Goal: Task Accomplishment & Management: Manage account settings

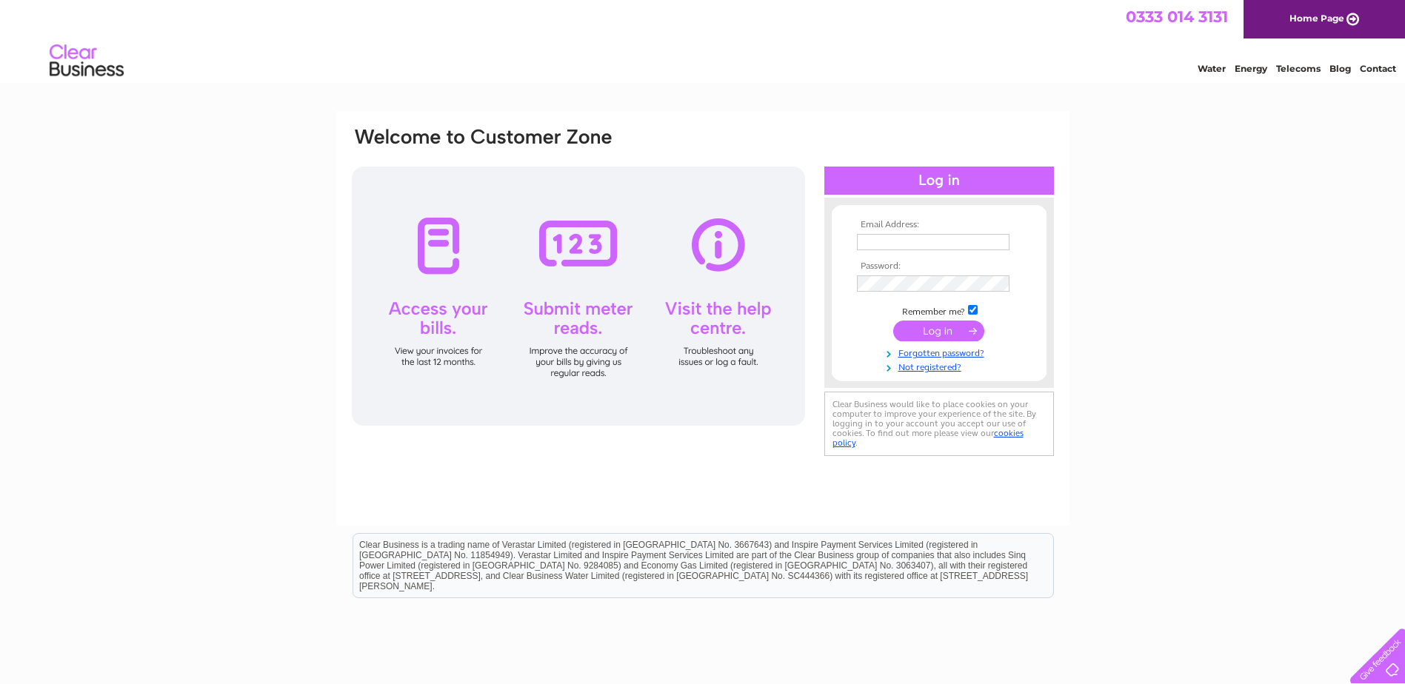
click at [895, 242] on input "text" at bounding box center [933, 242] width 153 height 16
click at [893, 322] on input "submit" at bounding box center [938, 332] width 91 height 21
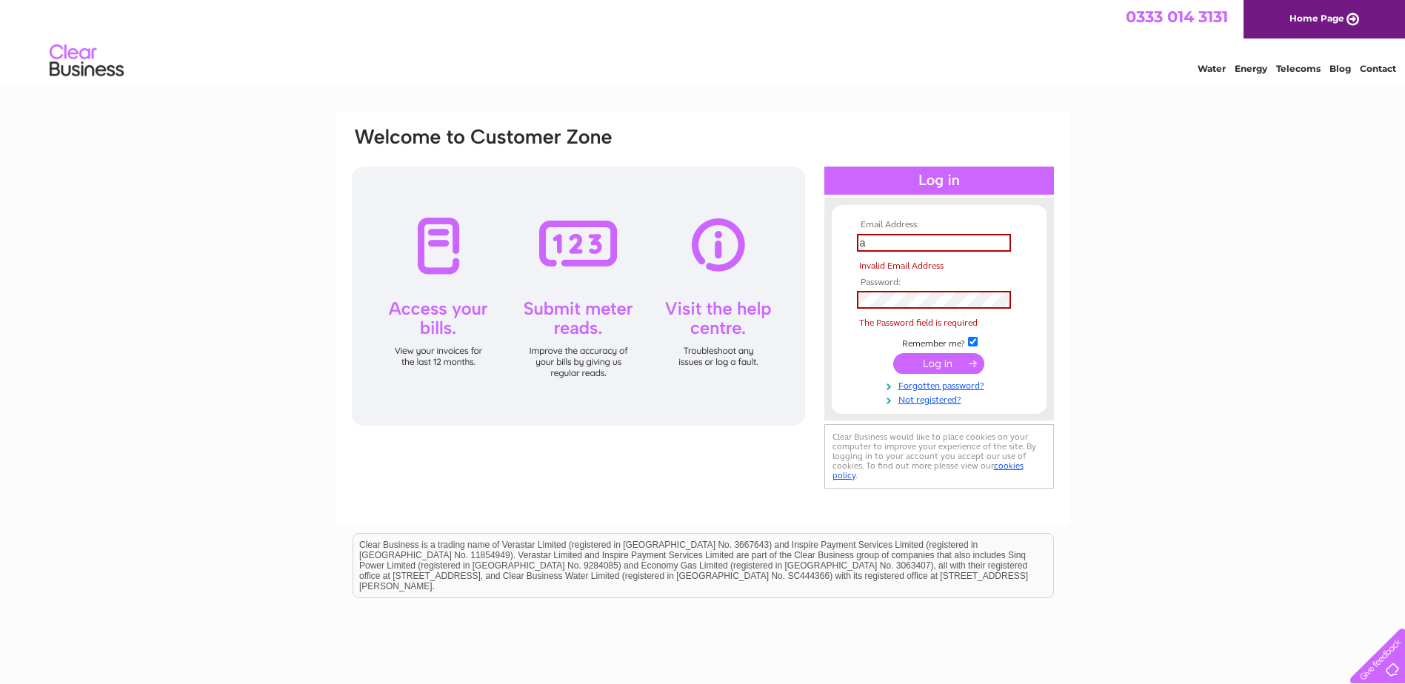
drag, startPoint x: 1368, startPoint y: 447, endPoint x: 1297, endPoint y: 439, distance: 70.7
click at [1333, 446] on div "Email Address: a Invalid Email Address Password: Forgotten password?" at bounding box center [702, 445] width 1405 height 668
click at [872, 243] on input "a" at bounding box center [934, 243] width 154 height 18
type input "aileen@geomartinbld.co.uk"
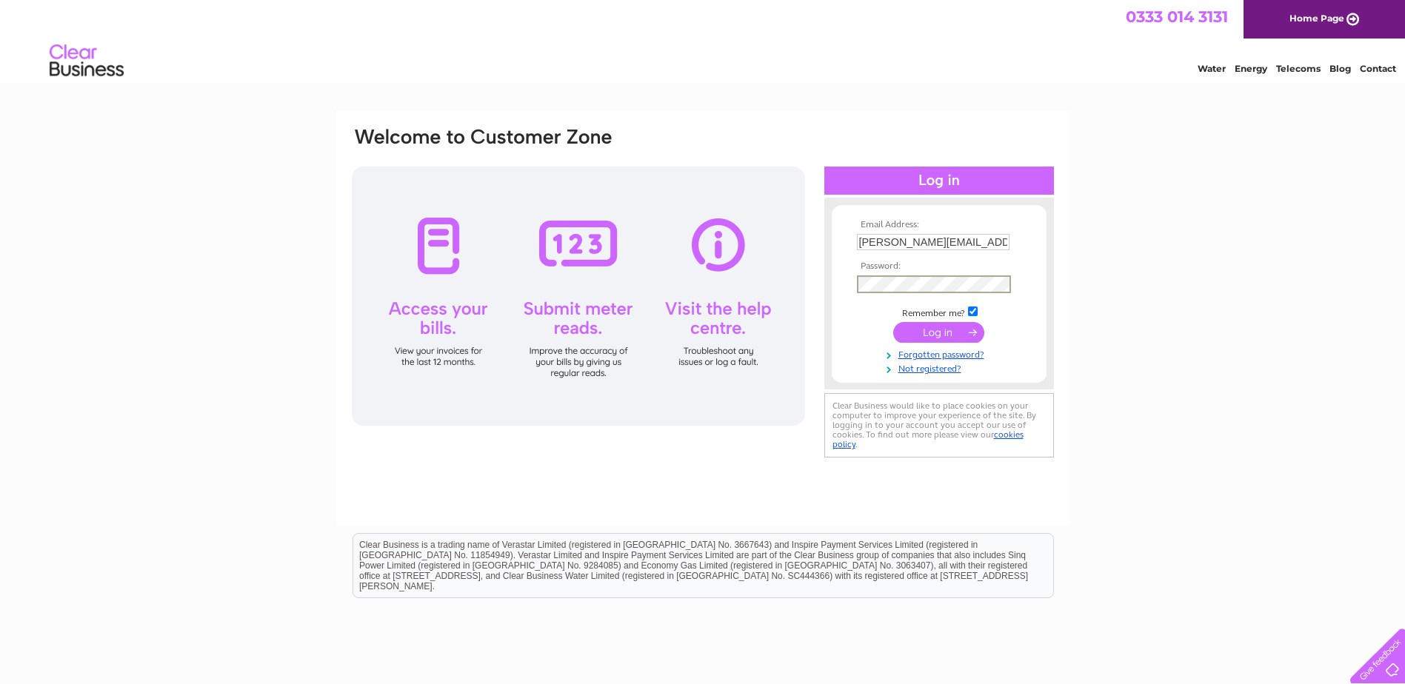
click at [972, 312] on input "checkbox" at bounding box center [973, 312] width 10 height 10
checkbox input "false"
click at [949, 330] on input "submit" at bounding box center [938, 331] width 91 height 21
click at [931, 333] on input "submit" at bounding box center [938, 332] width 91 height 21
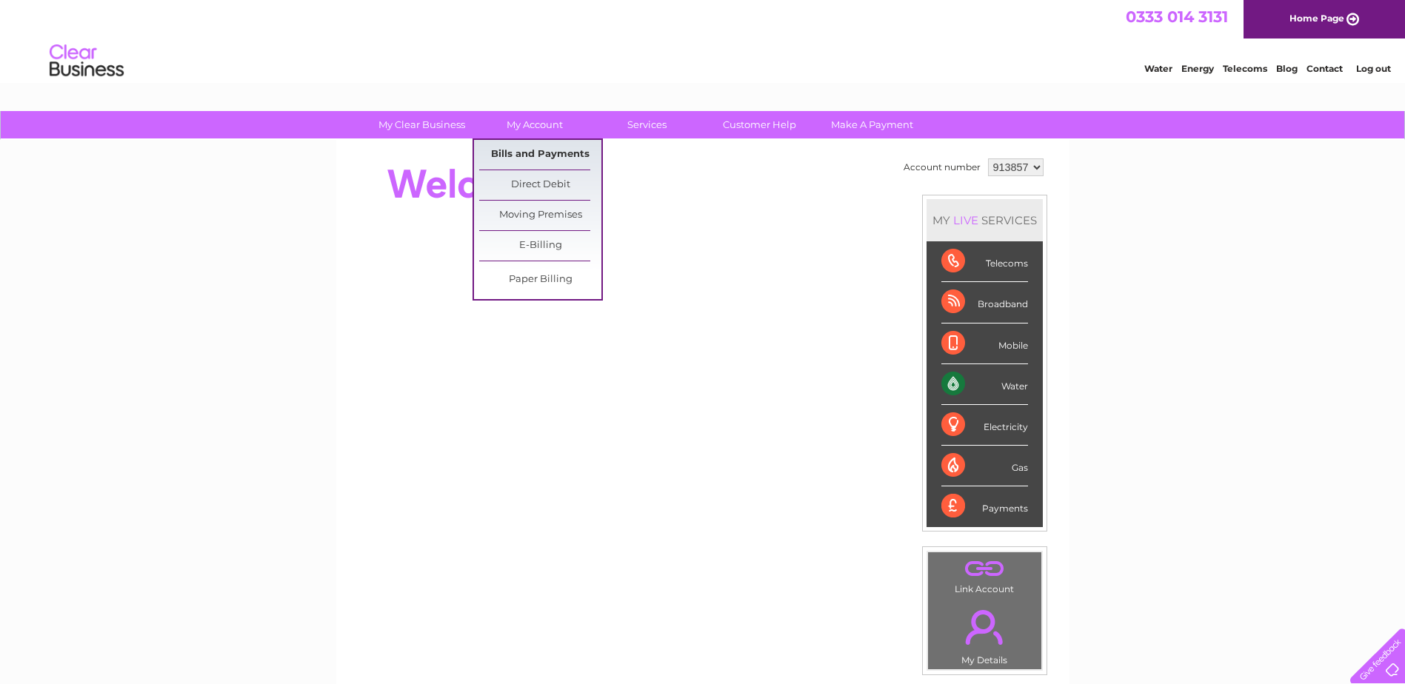
click at [526, 151] on link "Bills and Payments" at bounding box center [540, 155] width 122 height 30
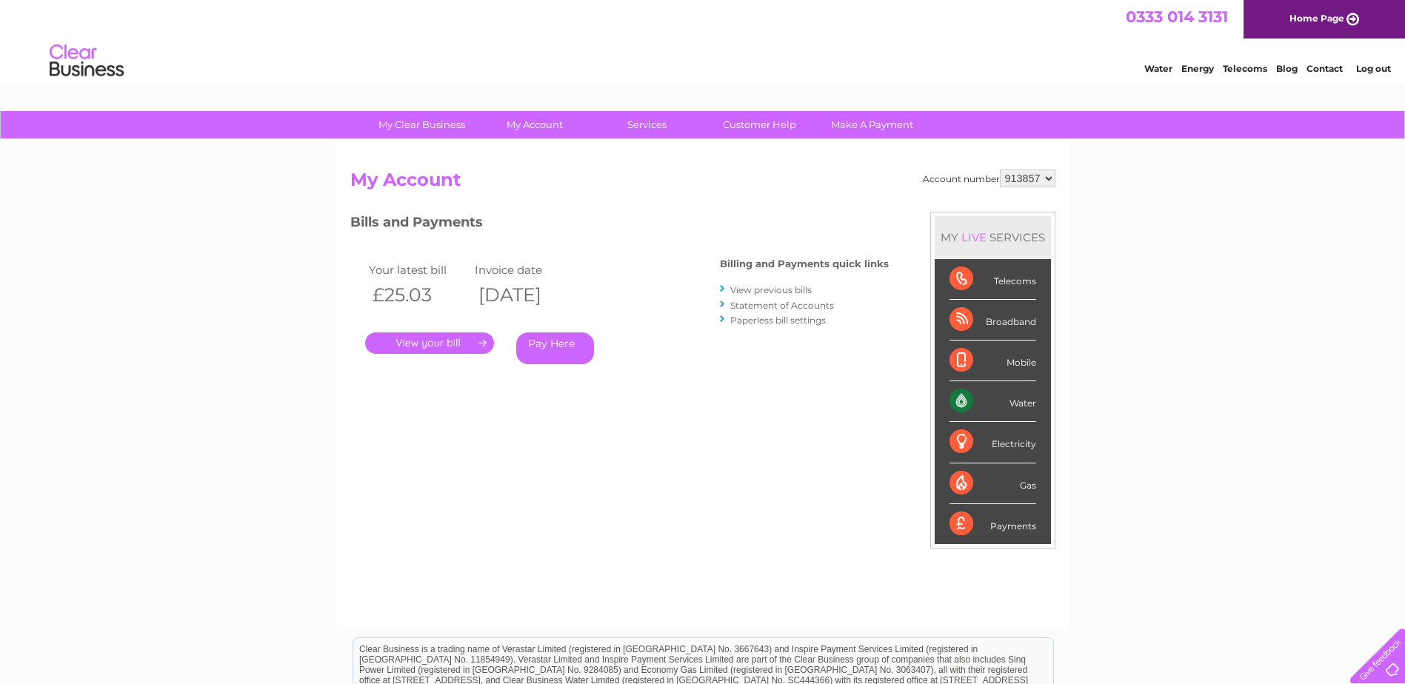
click at [413, 343] on link "." at bounding box center [429, 342] width 129 height 21
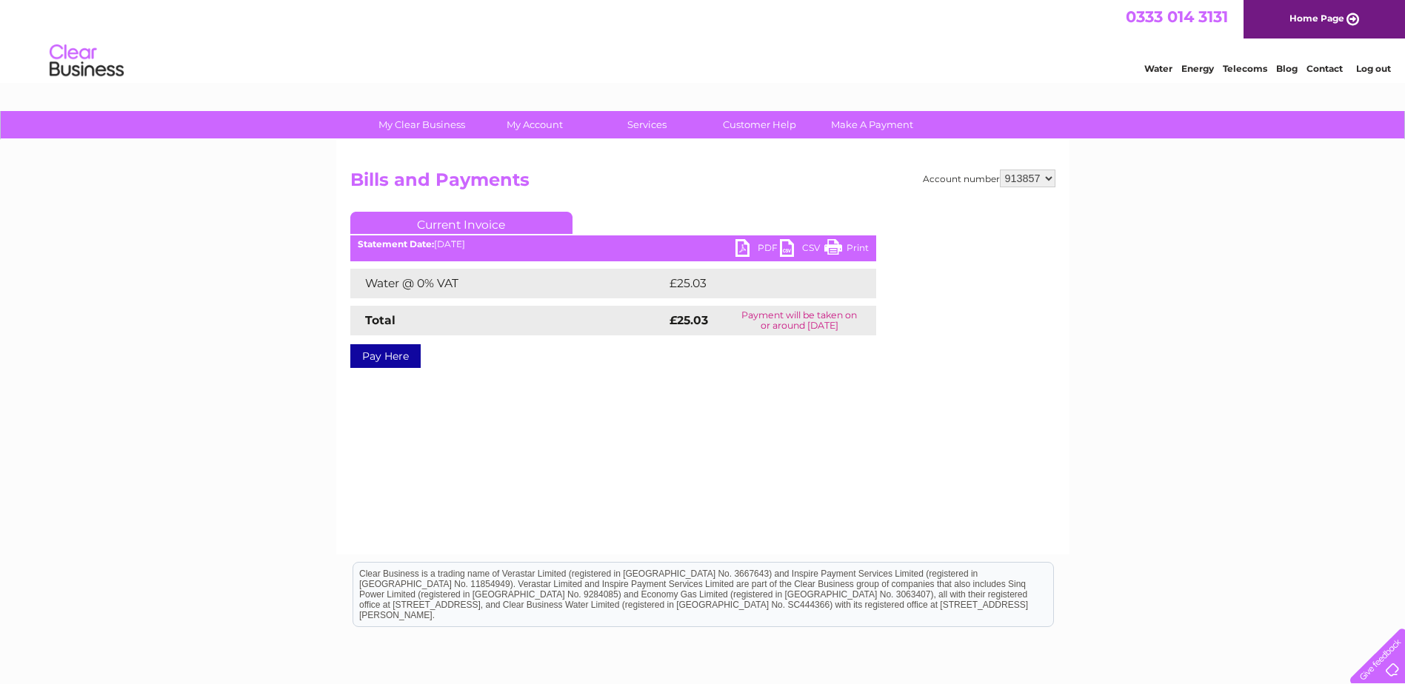
click at [740, 250] on link "PDF" at bounding box center [757, 249] width 44 height 21
click at [1365, 69] on link "Log out" at bounding box center [1373, 68] width 35 height 11
